Goal: Obtain resource: Obtain resource

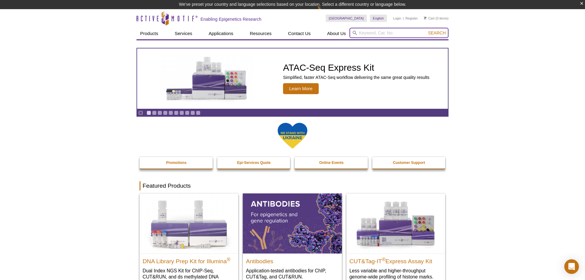
click at [383, 32] on input "search" at bounding box center [399, 33] width 99 height 10
paste input "50296"
type input "50296"
click at [426, 30] on button "Search" at bounding box center [436, 32] width 21 height 5
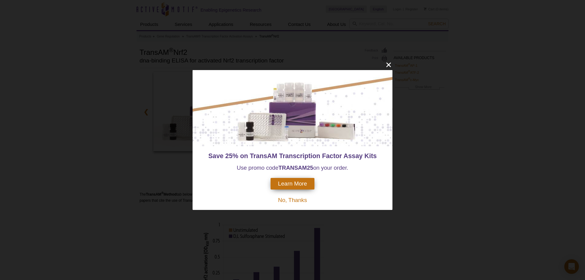
click at [297, 202] on span "No, Thanks" at bounding box center [292, 200] width 29 height 6
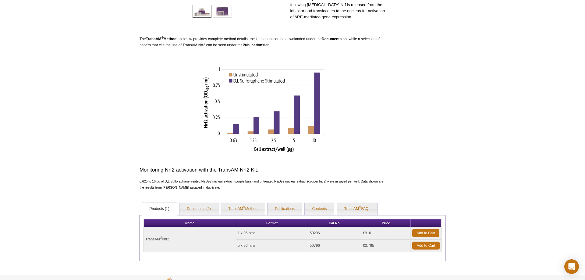
scroll to position [204, 0]
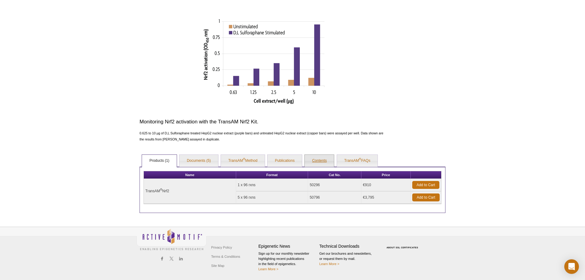
click at [321, 160] on link "Contents" at bounding box center [319, 161] width 29 height 12
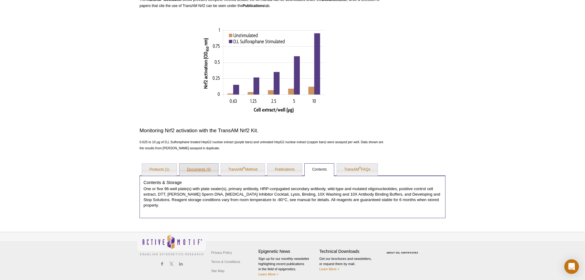
click at [187, 171] on link "Documents (5)" at bounding box center [199, 170] width 39 height 12
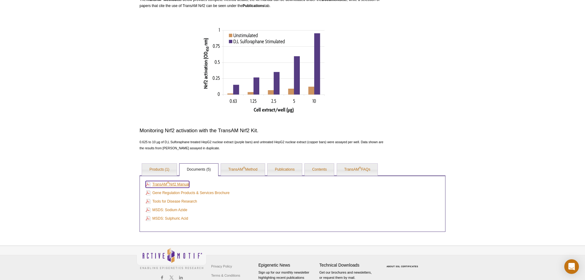
click at [172, 184] on link "TransAM ® Nrf2 Manual" at bounding box center [168, 184] width 44 height 7
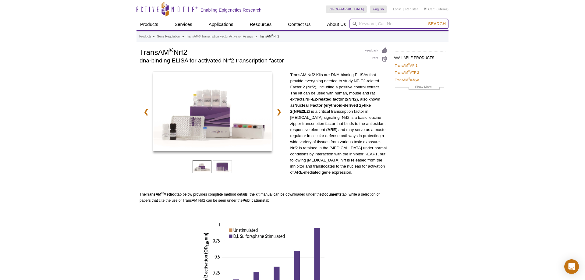
click at [389, 23] on input "search" at bounding box center [399, 24] width 99 height 10
paste input "40010"
type input "40010"
click at [426, 21] on button "Search" at bounding box center [436, 23] width 21 height 5
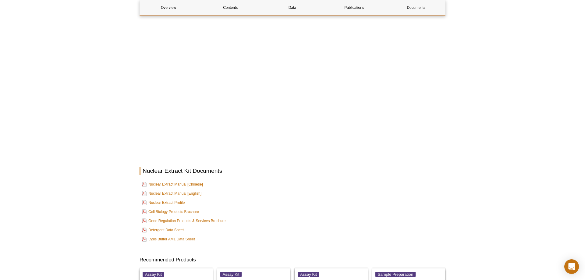
scroll to position [1026, 0]
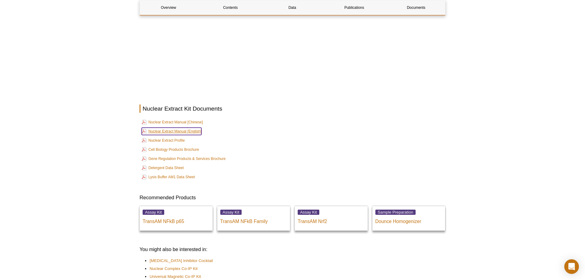
click at [180, 129] on link "Nuclear Extract Manual [English]" at bounding box center [172, 131] width 60 height 7
